Goal: Transaction & Acquisition: Purchase product/service

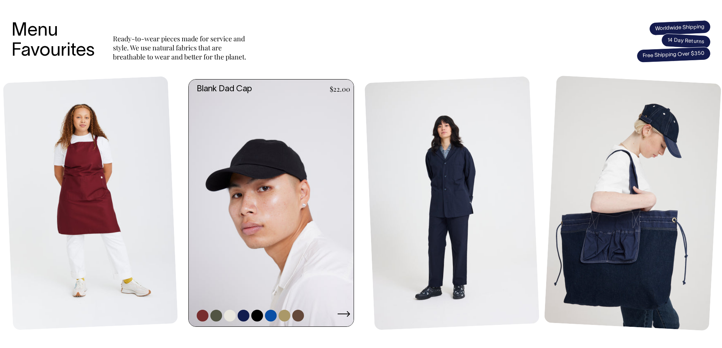
scroll to position [303, 0]
click at [247, 317] on link at bounding box center [244, 316] width 12 height 12
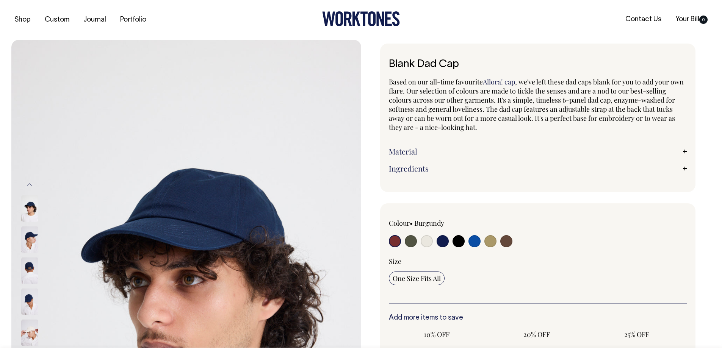
radio input "true"
select select "Dark Navy"
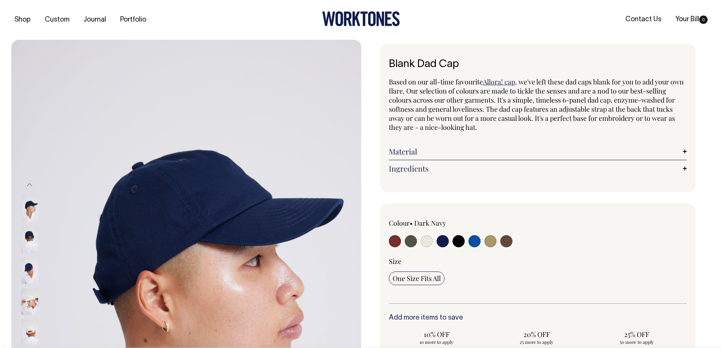
click at [399, 240] on input "radio" at bounding box center [395, 241] width 12 height 12
radio input "true"
select select "Burgundy"
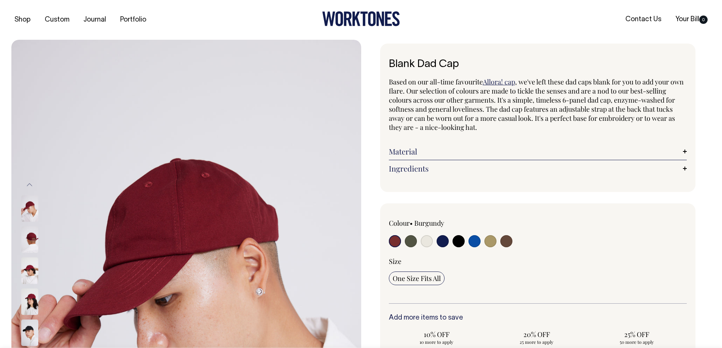
click at [407, 243] on input "radio" at bounding box center [411, 241] width 12 height 12
radio input "true"
select select "Olive"
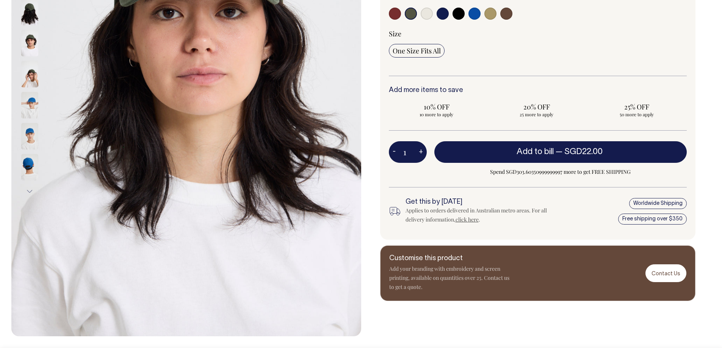
scroll to position [227, 0]
